Goal: Register for event/course

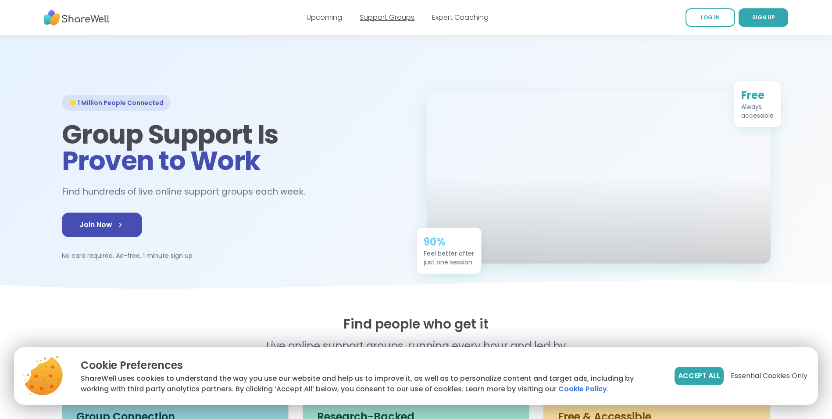
click at [395, 18] on link "Support Groups" at bounding box center [387, 17] width 55 height 10
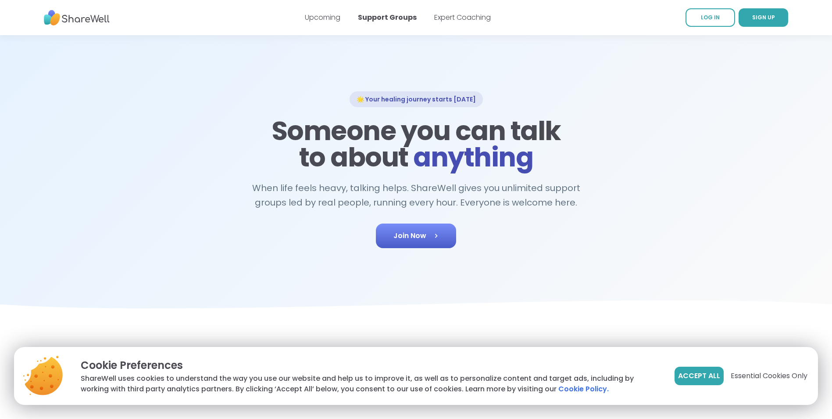
click at [419, 234] on span "Join Now" at bounding box center [416, 235] width 45 height 11
